Goal: Task Accomplishment & Management: Complete application form

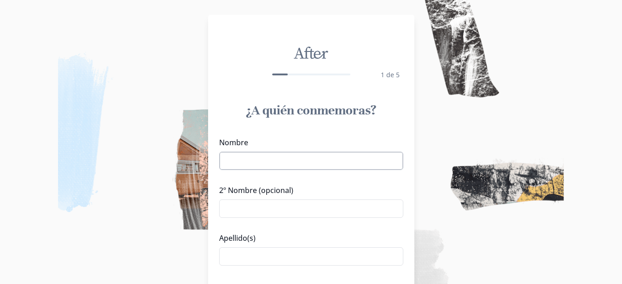
click at [260, 166] on input "Nombre" at bounding box center [311, 161] width 184 height 18
type input "[PERSON_NAME]"
click at [313, 215] on input "2º Nombre (opcional)" at bounding box center [311, 209] width 184 height 18
type input ">"
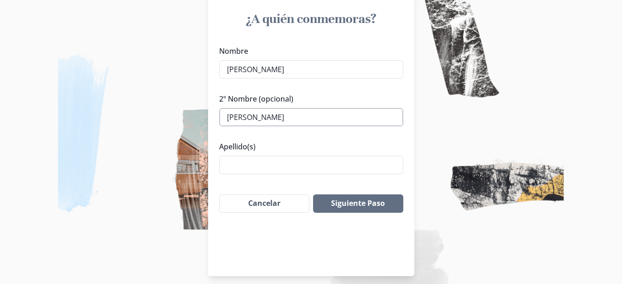
scroll to position [92, 0]
click at [348, 201] on button "Siguiente Paso" at bounding box center [358, 203] width 90 height 18
drag, startPoint x: 318, startPoint y: 118, endPoint x: 197, endPoint y: 116, distance: 121.1
click at [197, 116] on div "After 1 de 5 ¿A quién conmemoras? Nombre [PERSON_NAME] 2º Nombre (opcional) [PE…" at bounding box center [311, 99] width 622 height 383
type input "Y"
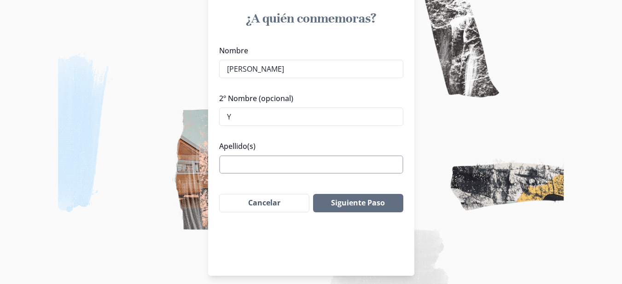
click at [271, 165] on input "Apellido(s)" at bounding box center [311, 165] width 184 height 18
type input "[PERSON_NAME]"
click at [394, 199] on button "Siguiente Paso" at bounding box center [358, 203] width 90 height 18
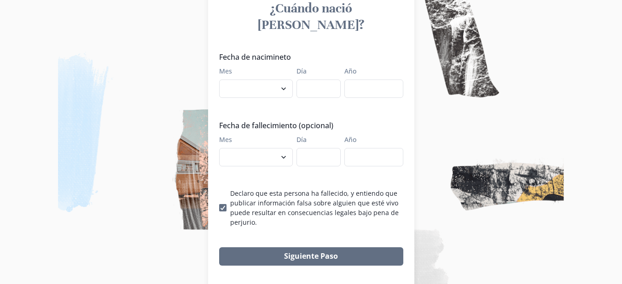
scroll to position [103, 0]
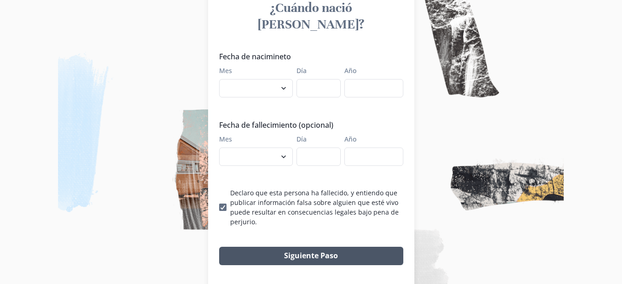
click at [283, 254] on button "Siguiente Paso" at bounding box center [311, 256] width 184 height 18
